Goal: Task Accomplishment & Management: Use online tool/utility

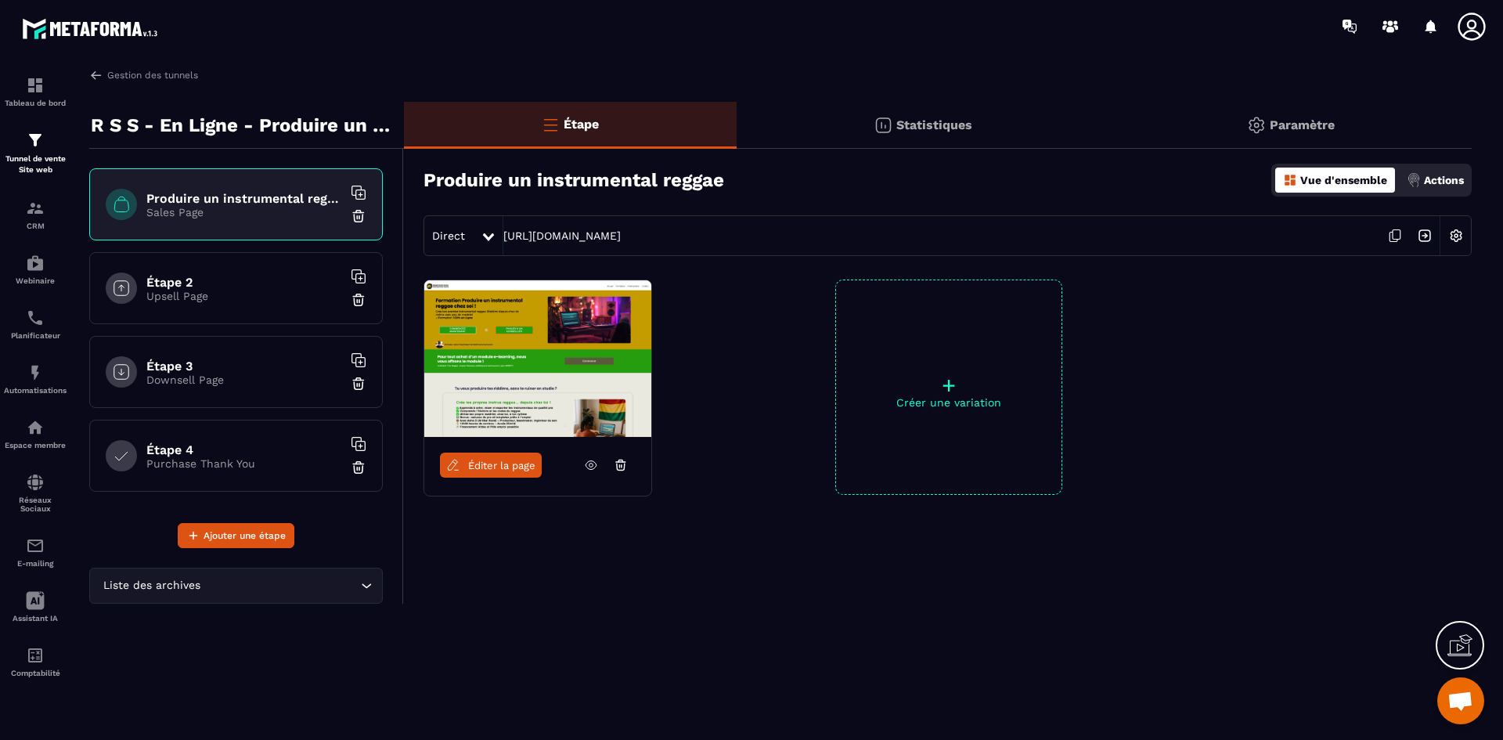
scroll to position [922, 0]
click at [89, 71] on img at bounding box center [96, 75] width 14 height 14
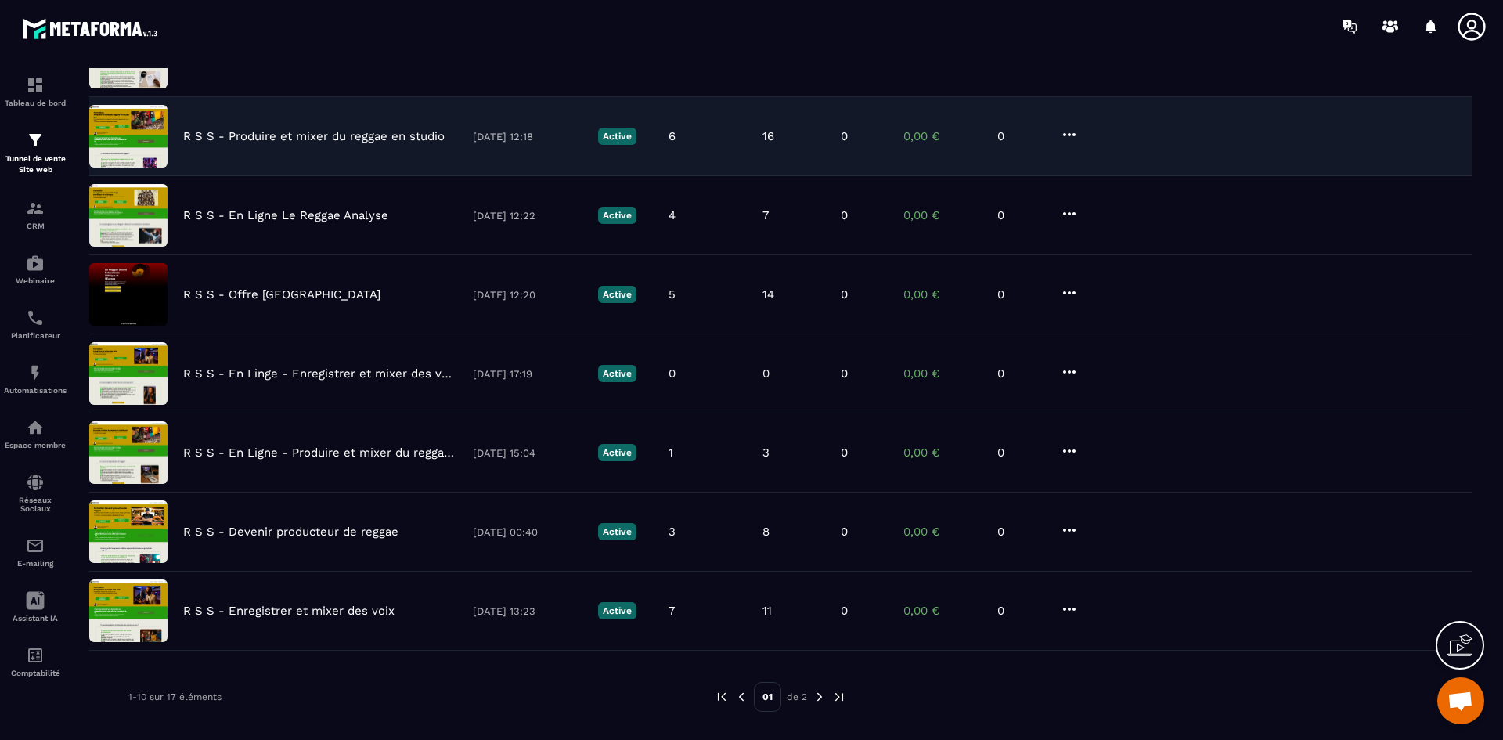
scroll to position [363, 0]
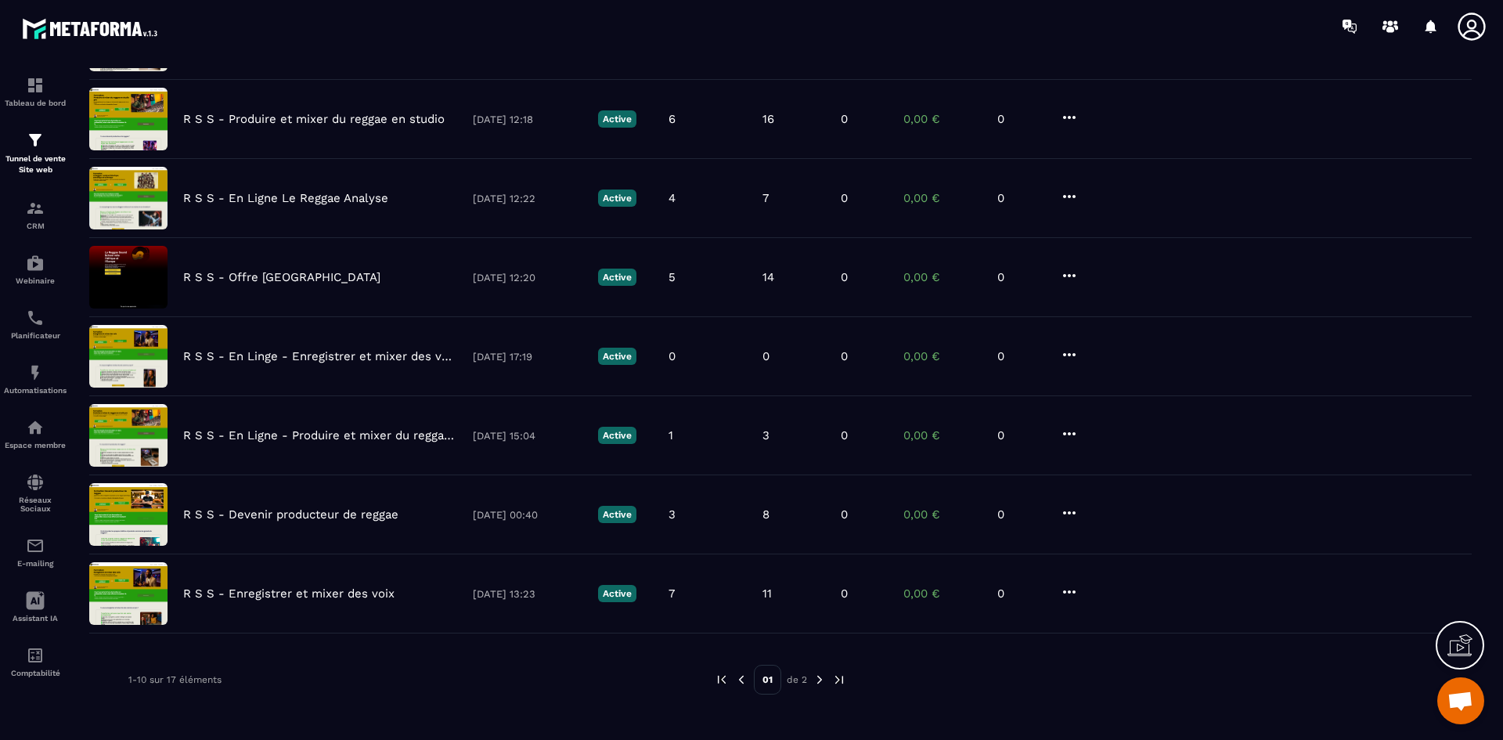
click at [819, 677] on img at bounding box center [820, 680] width 14 height 14
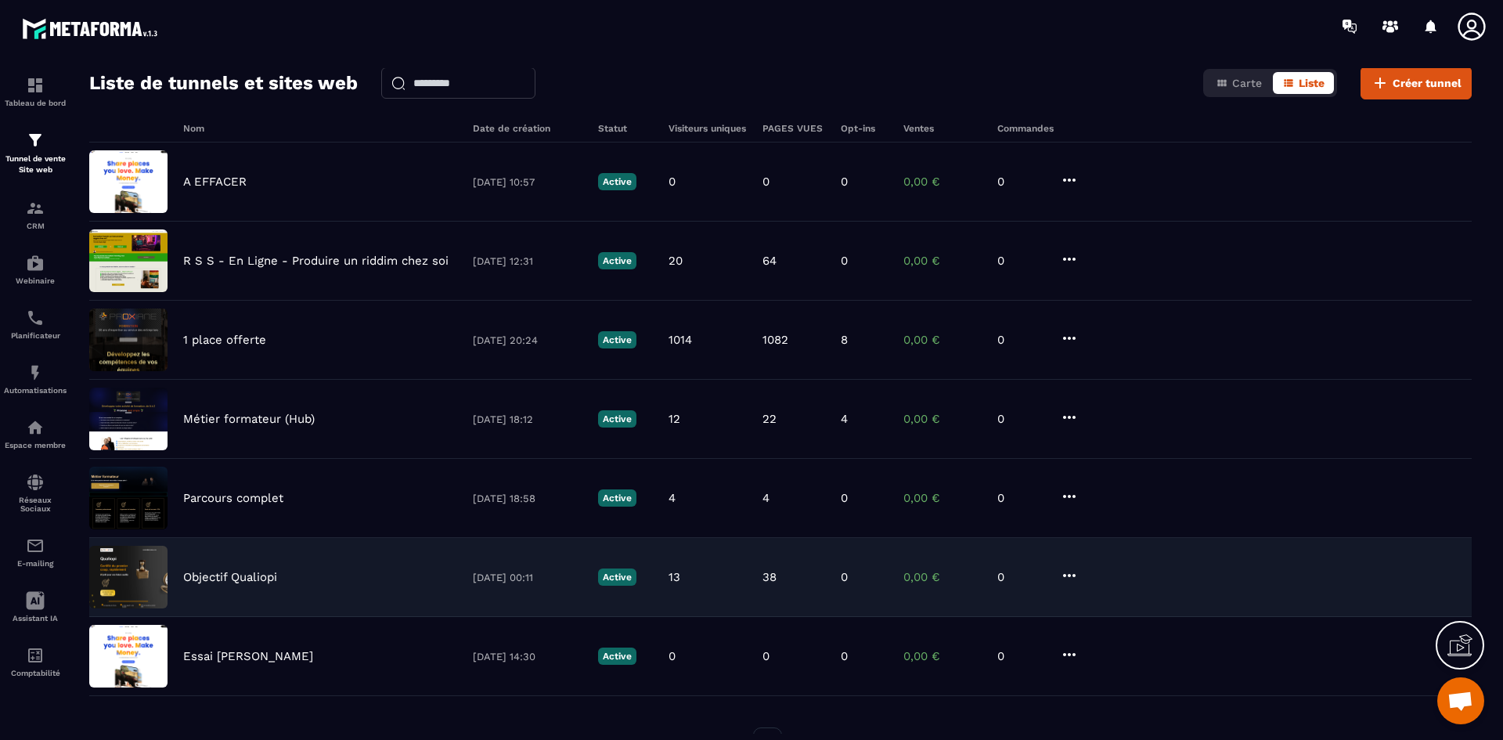
scroll to position [126, 0]
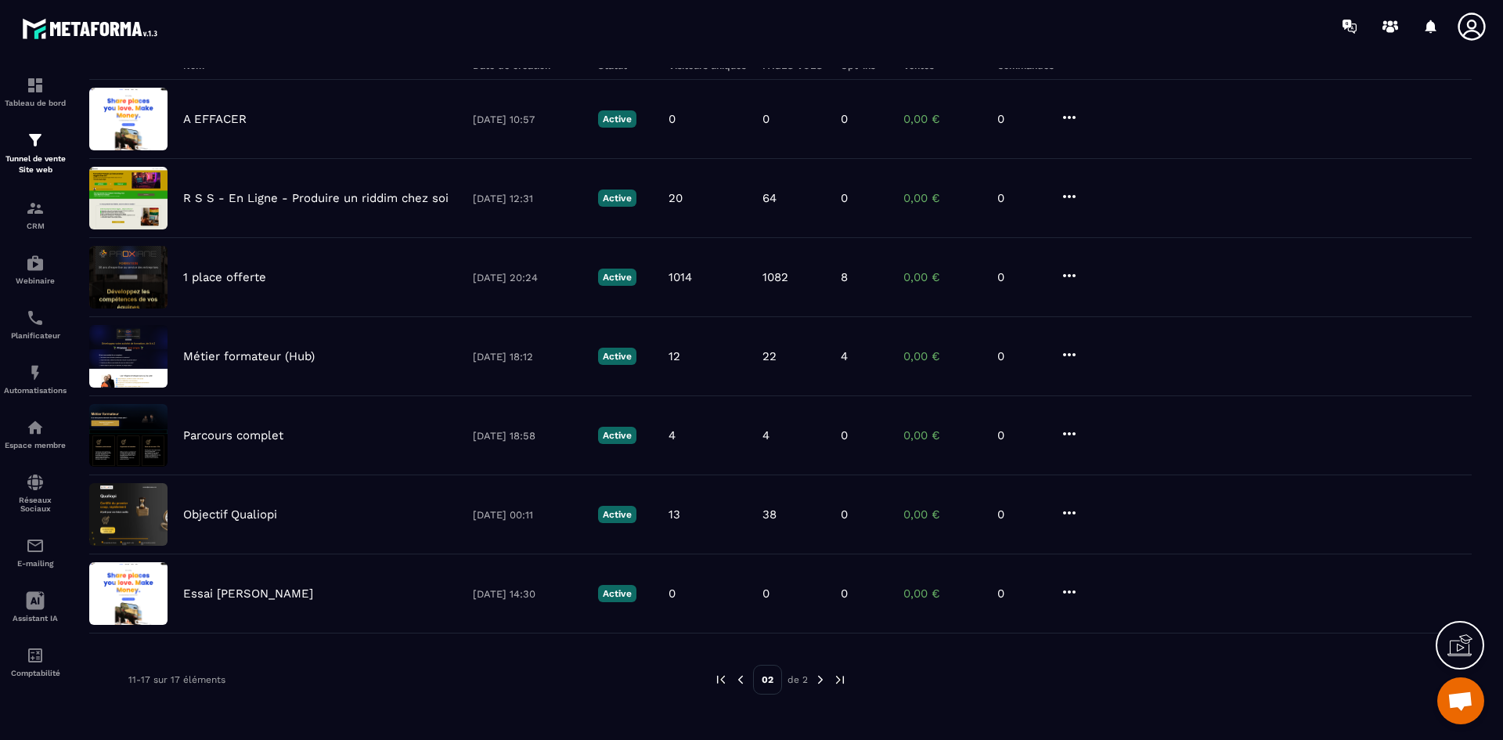
click at [740, 680] on img at bounding box center [741, 680] width 14 height 14
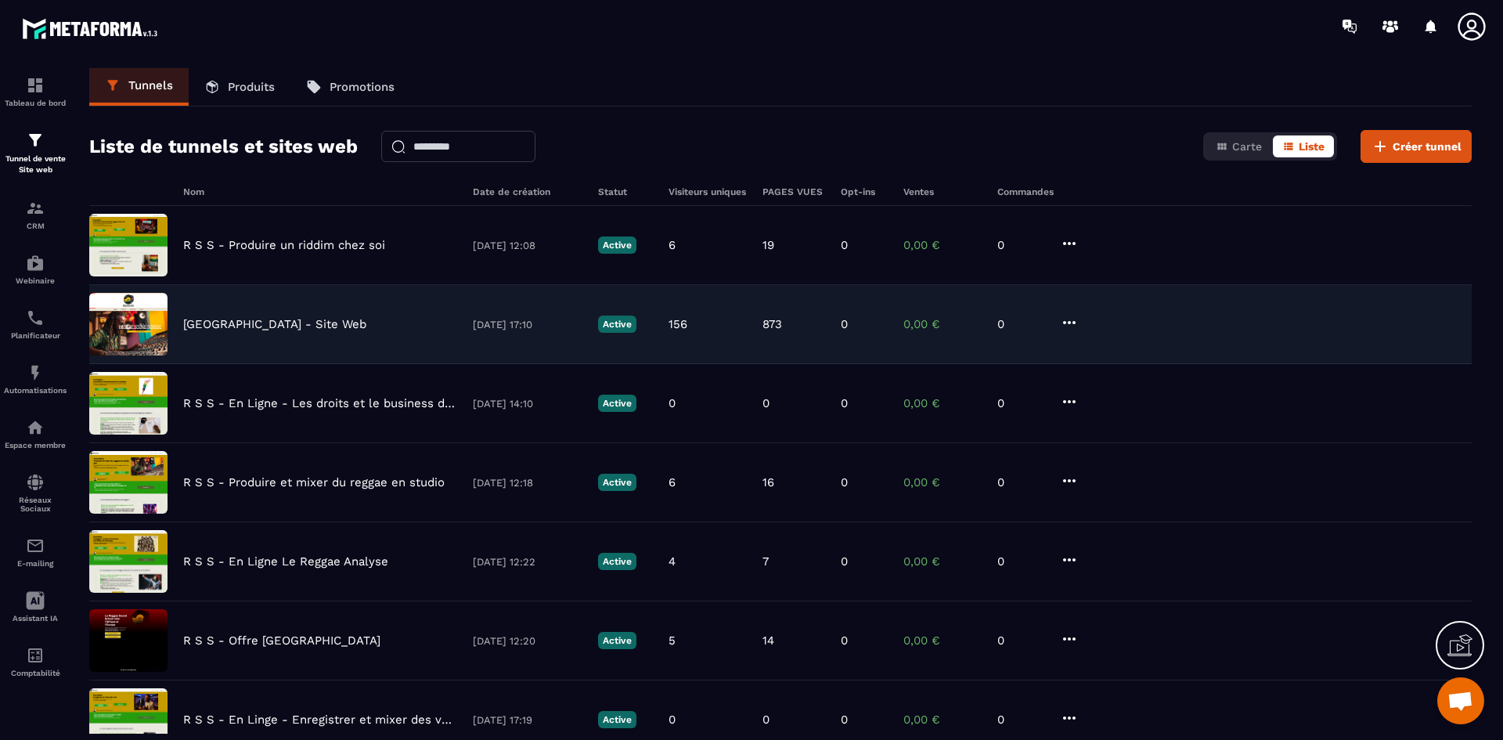
click at [347, 319] on p "[GEOGRAPHIC_DATA] - Site Web" at bounding box center [274, 324] width 183 height 14
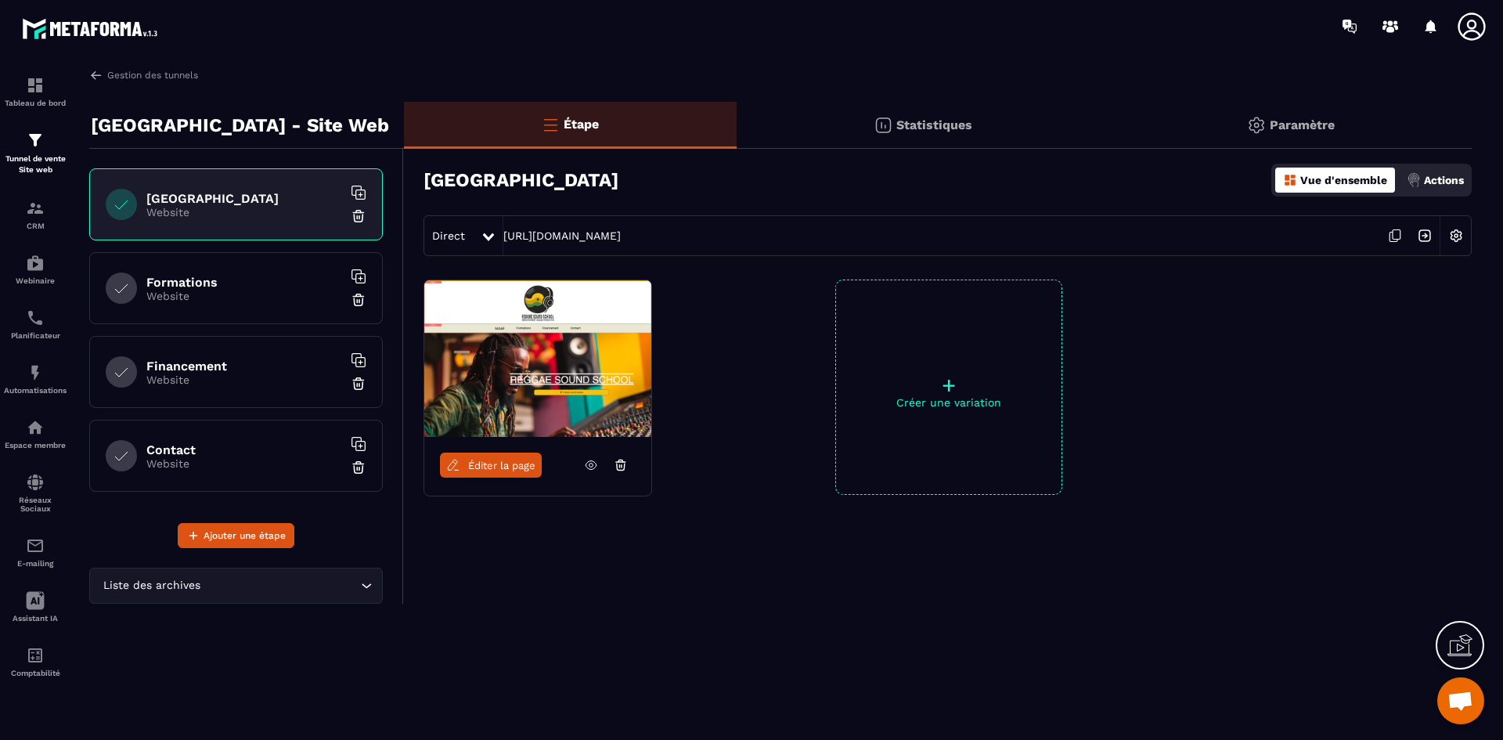
click at [226, 379] on p "Website" at bounding box center [244, 379] width 196 height 13
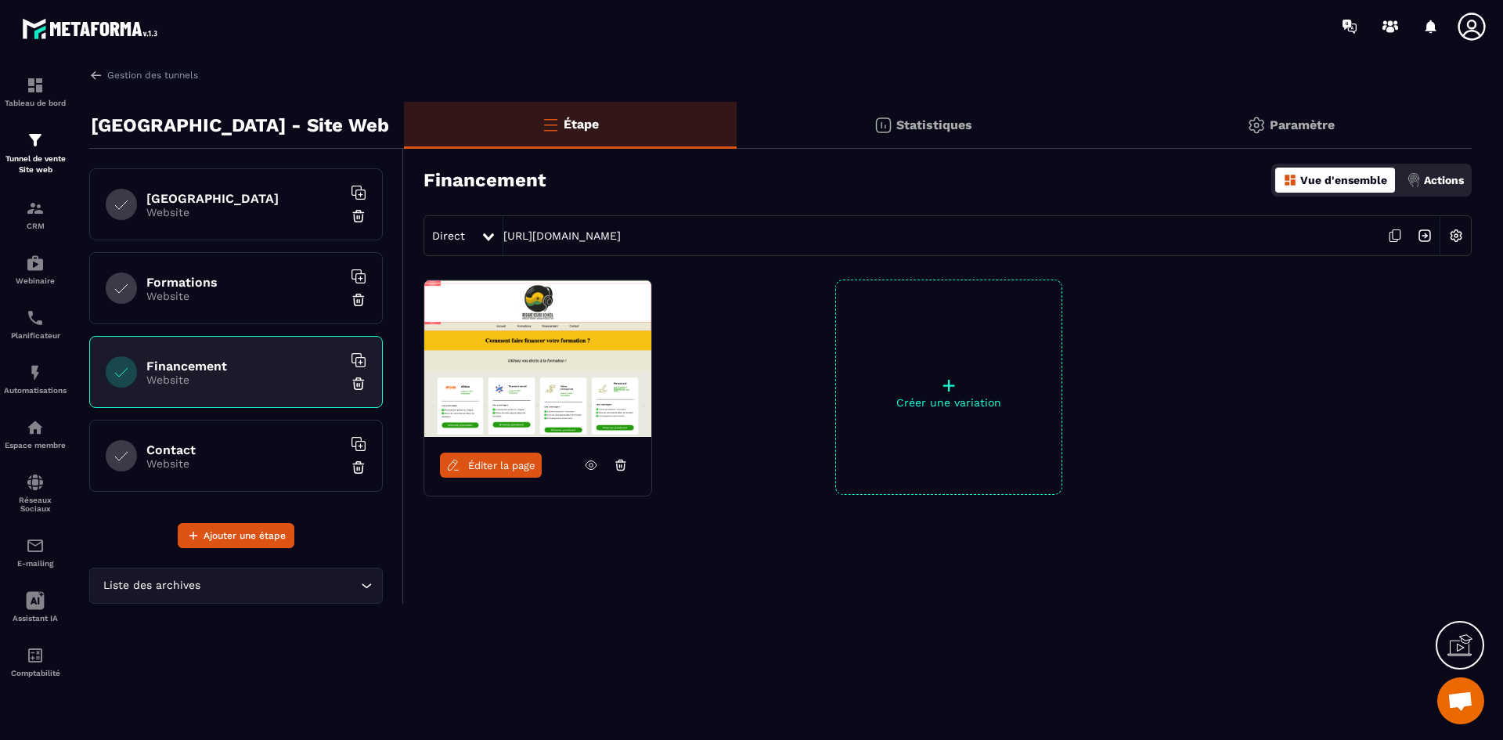
click at [513, 464] on span "Éditer la page" at bounding box center [501, 466] width 67 height 12
